Goal: Task Accomplishment & Management: Use online tool/utility

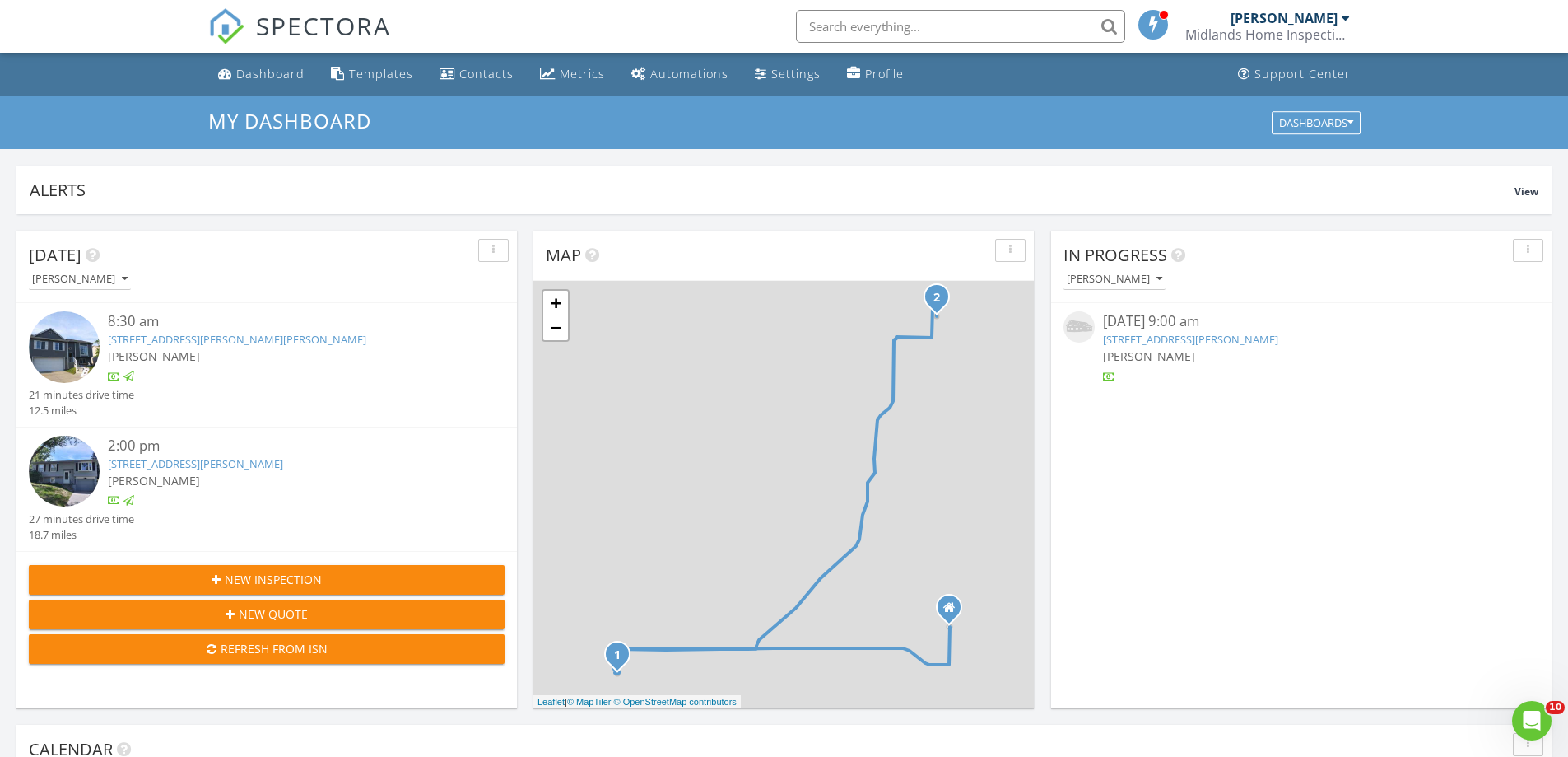
scroll to position [1524, 1594]
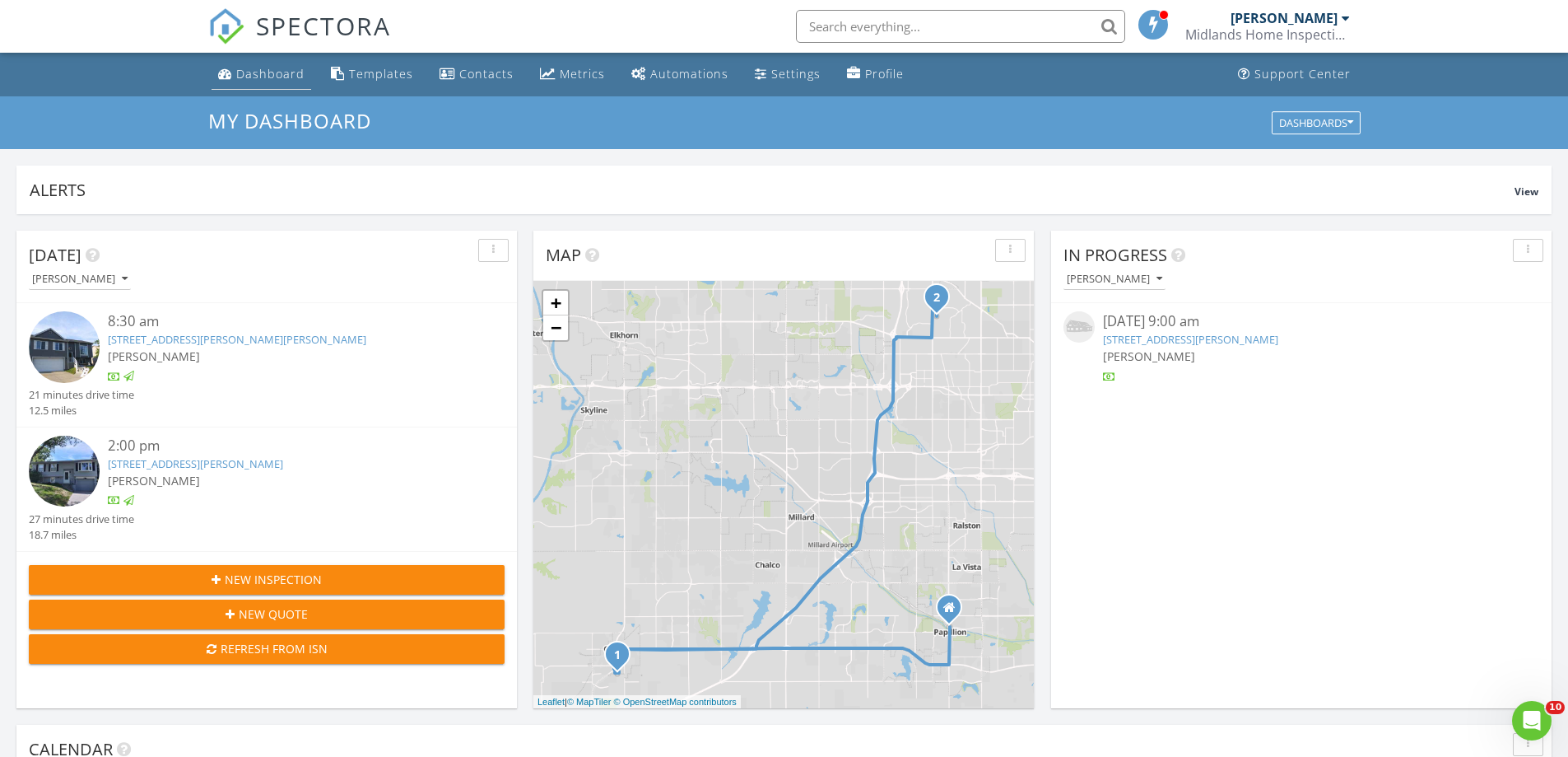
click at [249, 75] on div "Dashboard" at bounding box center [270, 74] width 68 height 15
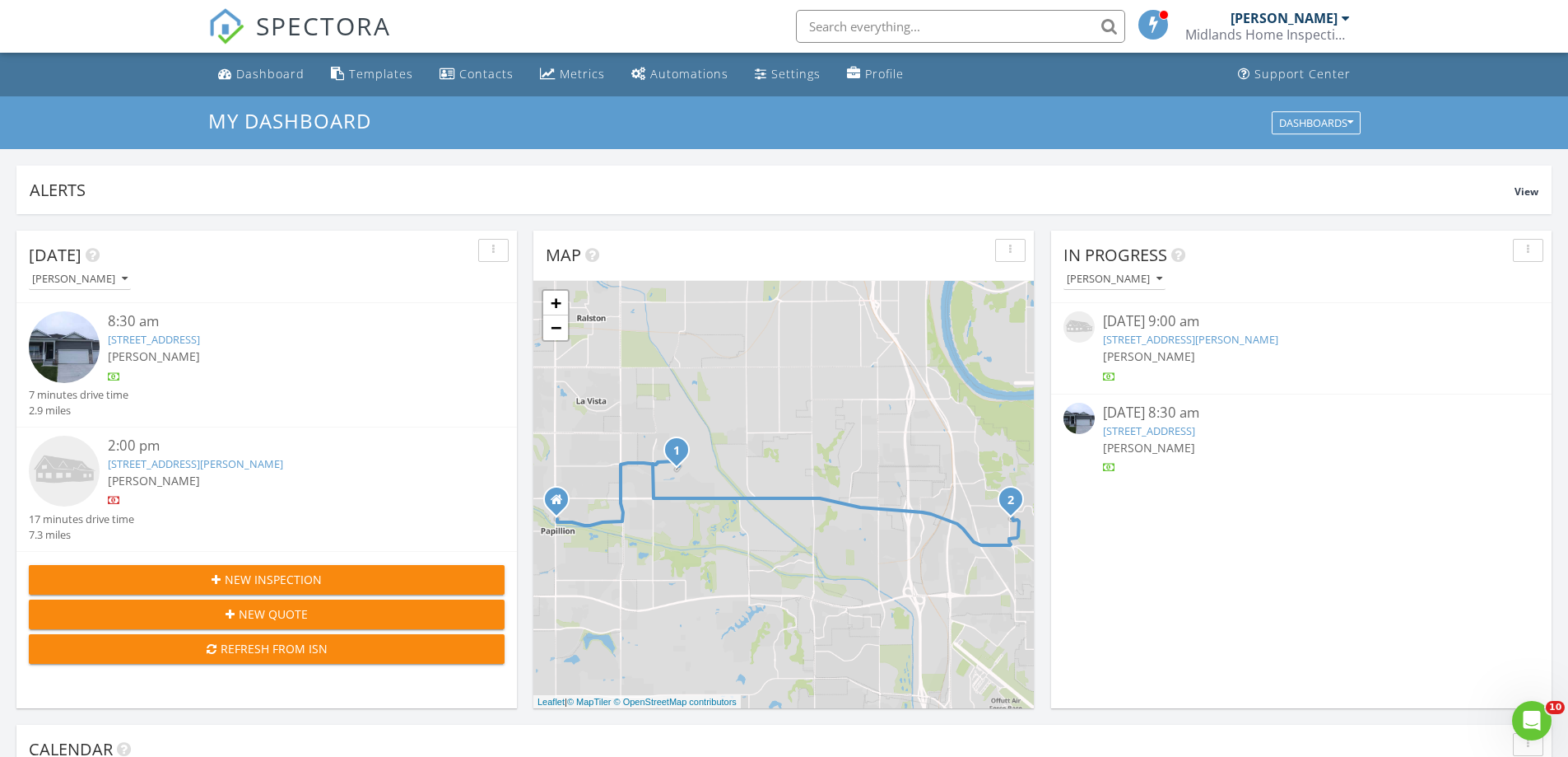
click at [176, 338] on link "6213 Clear Creek St, Bellevue, NE 68157" at bounding box center [154, 339] width 92 height 15
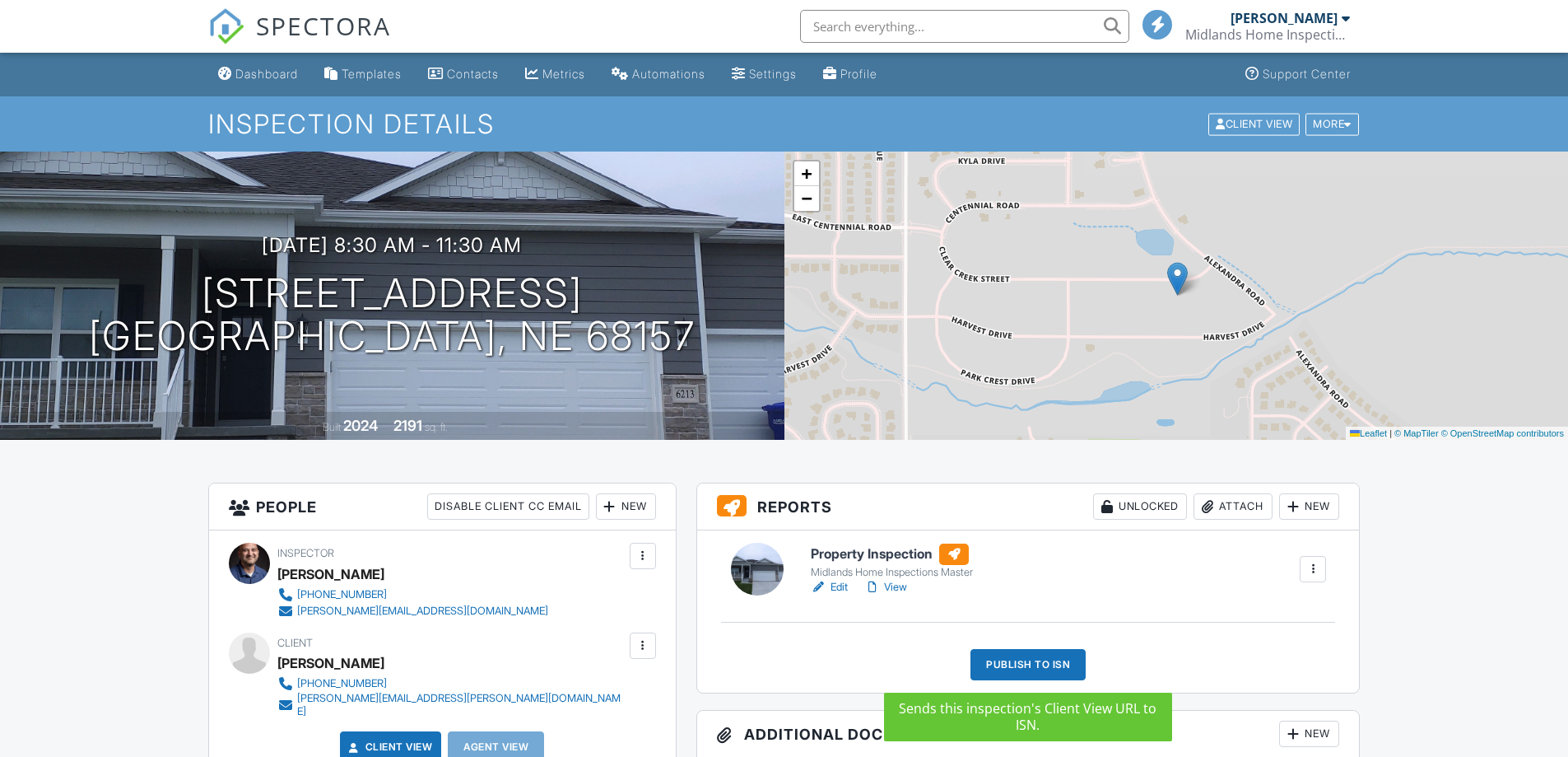
click at [1043, 666] on div "Publish to ISN" at bounding box center [1028, 665] width 116 height 32
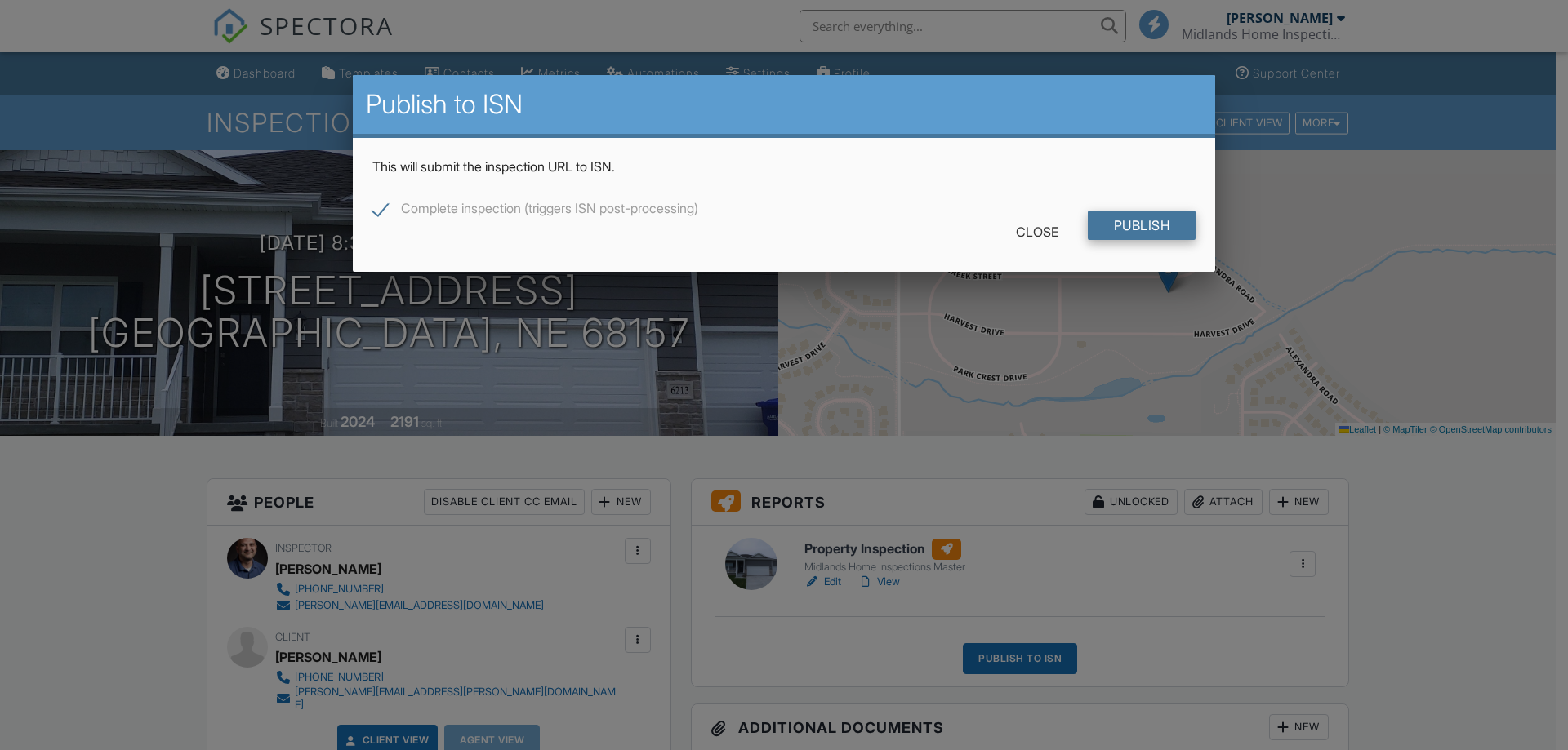
click at [1140, 224] on input "Publish" at bounding box center [1142, 225] width 109 height 30
